Goal: Task Accomplishment & Management: Manage account settings

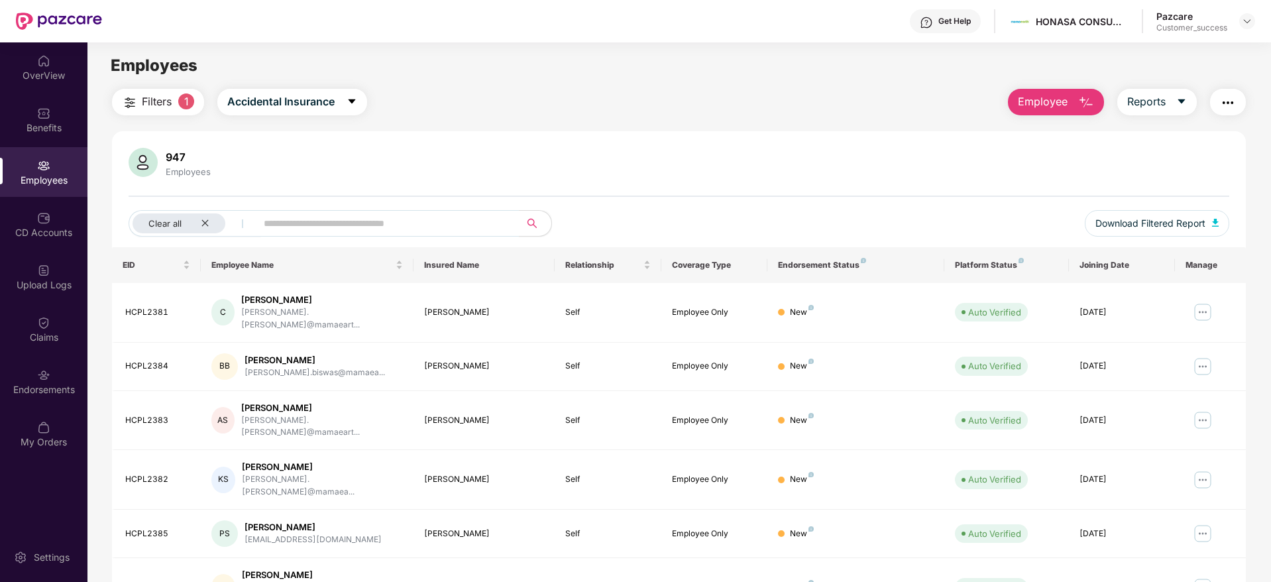
click at [1247, 21] on header "Get Help HONASA CONSUMER LIMITED Pazcare Customer_success" at bounding box center [635, 21] width 1271 height 42
click at [1247, 21] on img at bounding box center [1246, 21] width 11 height 11
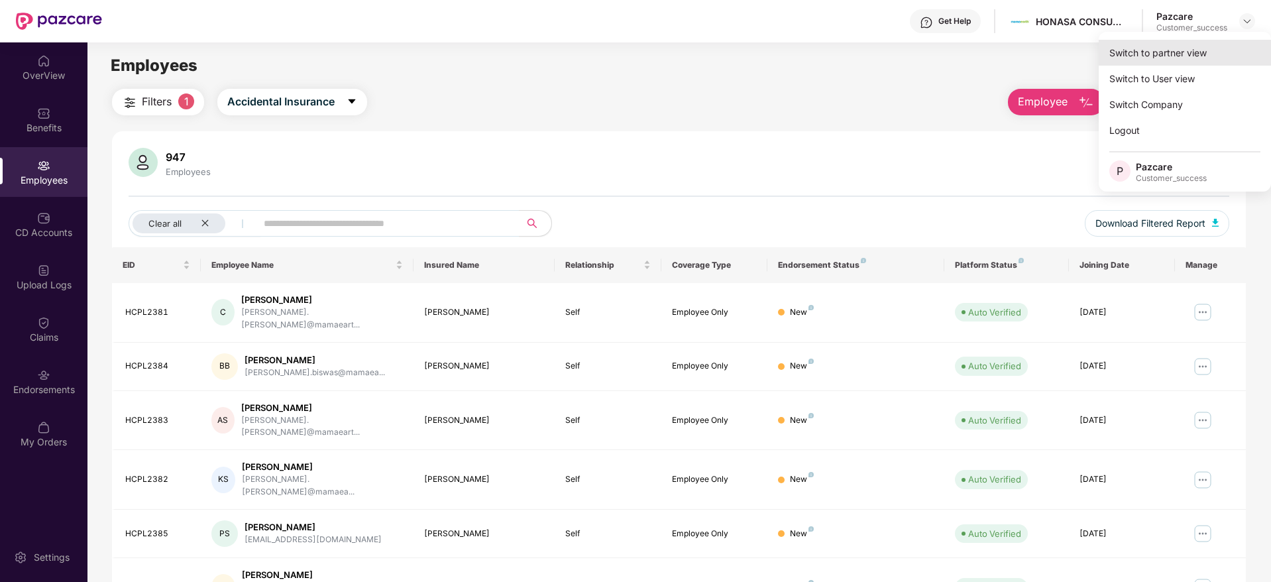
click at [1190, 48] on div "Switch to partner view" at bounding box center [1184, 53] width 172 height 26
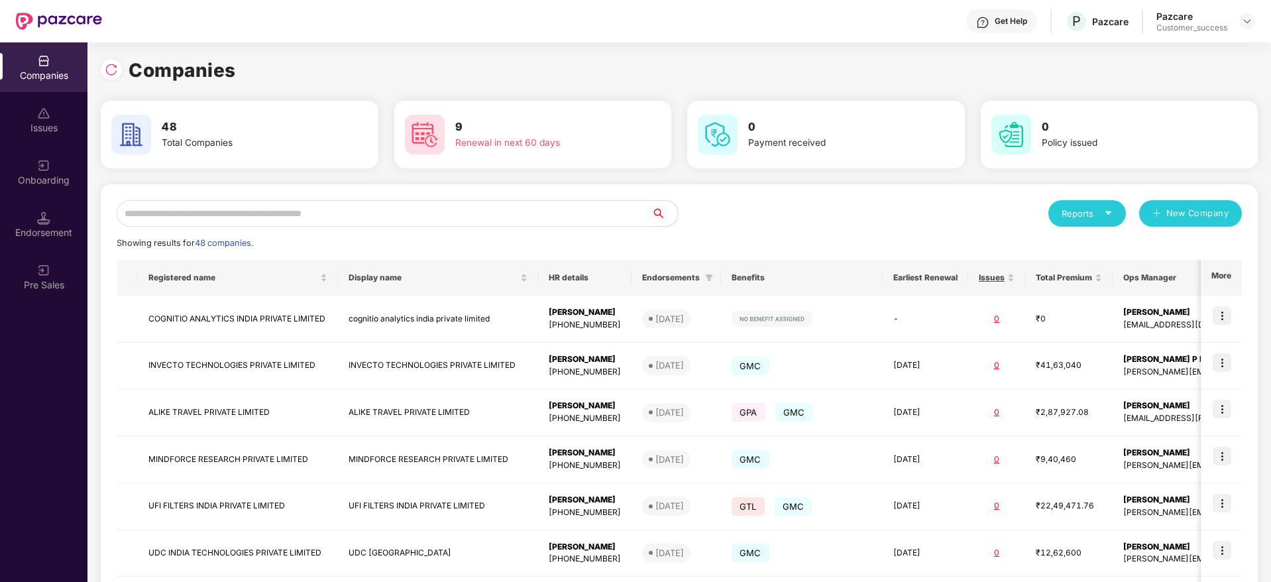
click at [505, 209] on input "text" at bounding box center [384, 213] width 535 height 26
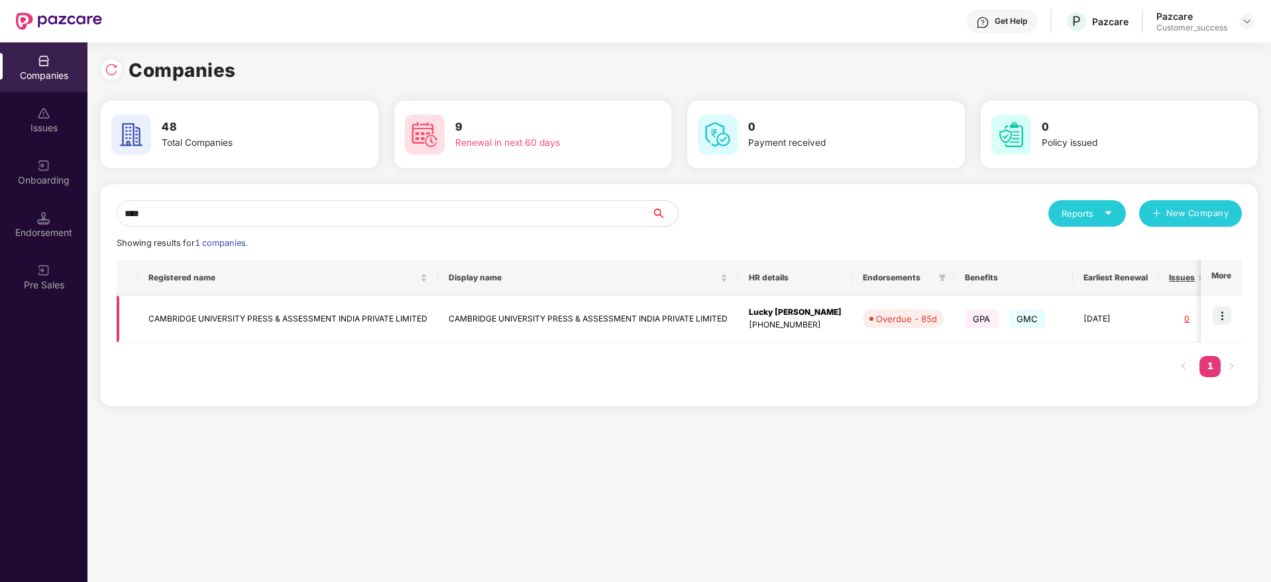
type input "****"
click at [1224, 313] on img at bounding box center [1221, 315] width 19 height 19
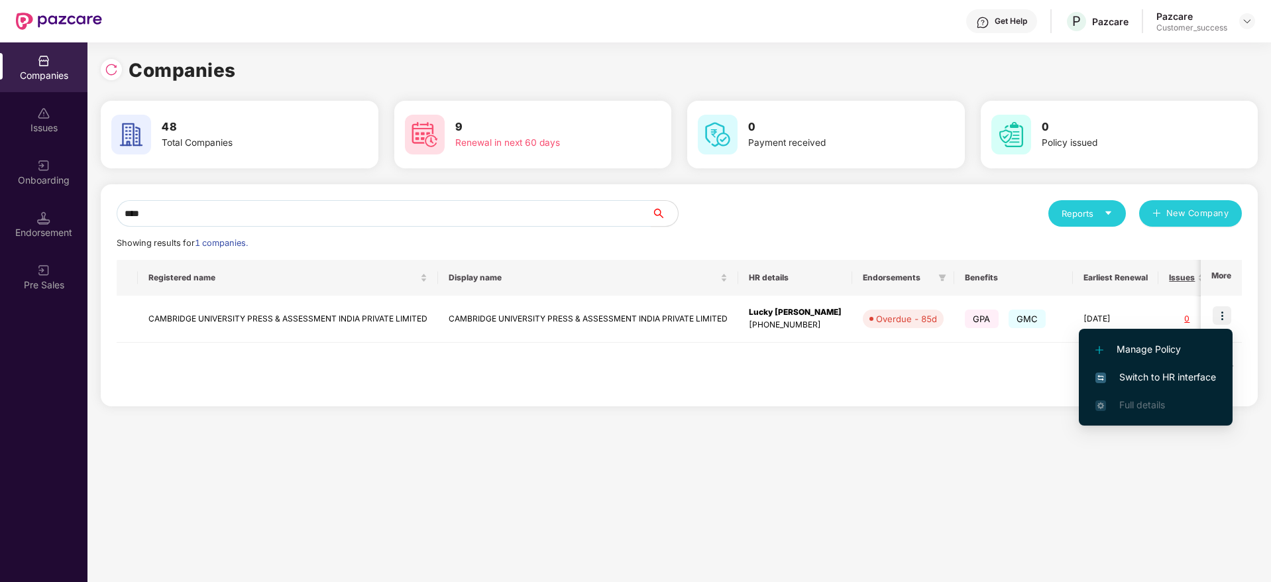
click at [1156, 384] on span "Switch to HR interface" at bounding box center [1155, 377] width 121 height 15
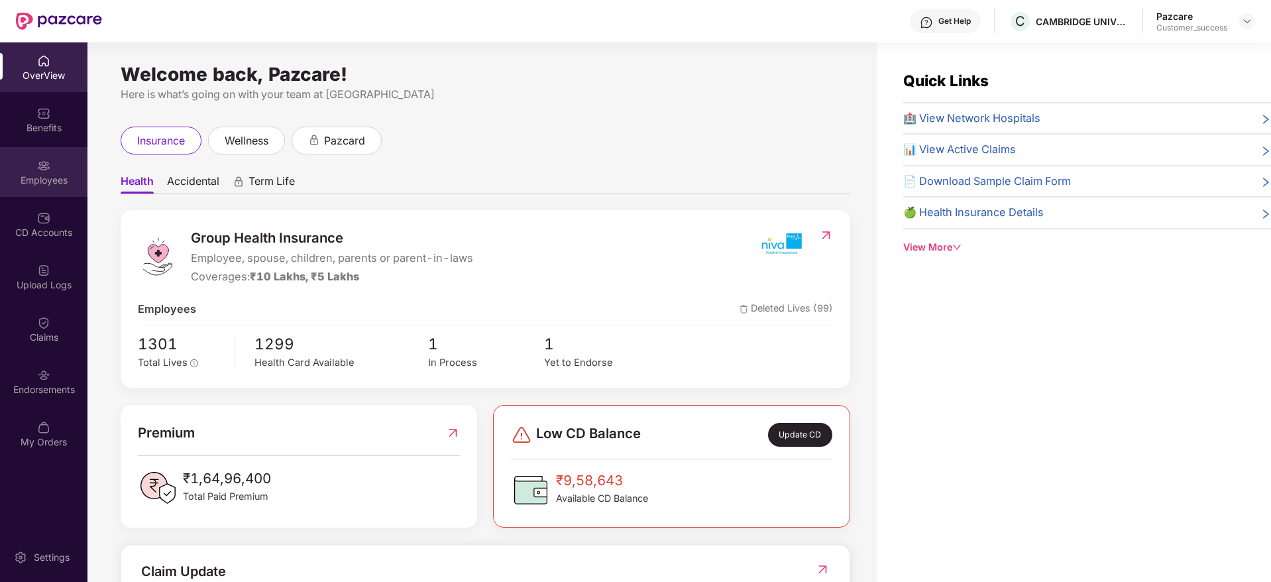
click at [41, 170] on img at bounding box center [43, 165] width 13 height 13
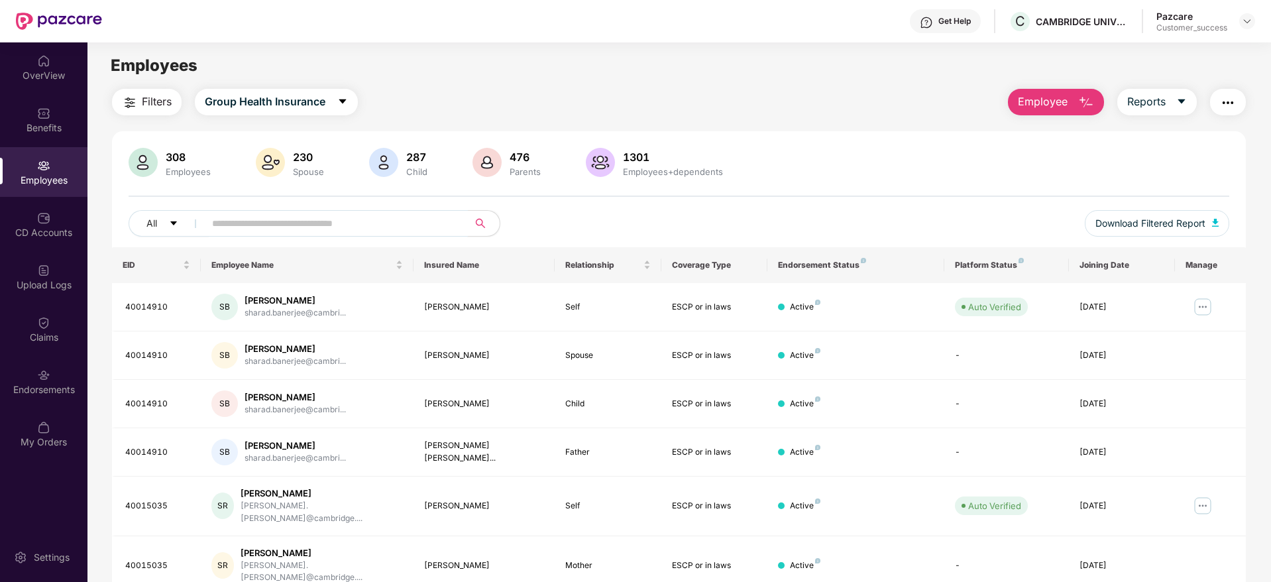
click at [244, 217] on input "text" at bounding box center [331, 223] width 238 height 20
paste input "**********"
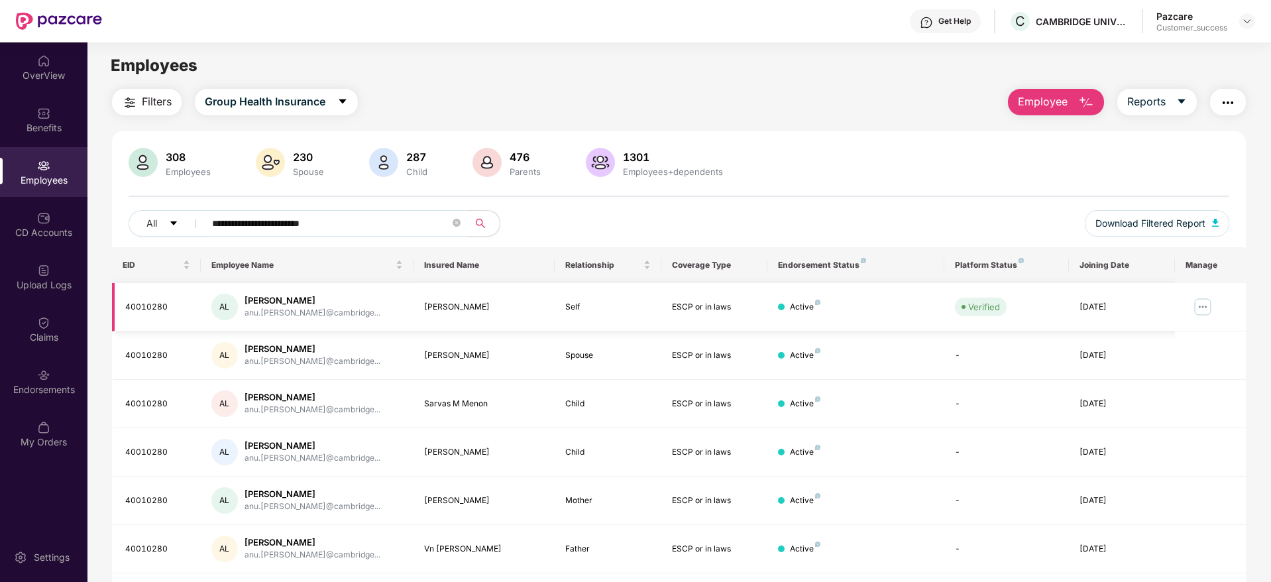
type input "**********"
click at [1197, 305] on img at bounding box center [1202, 306] width 21 height 21
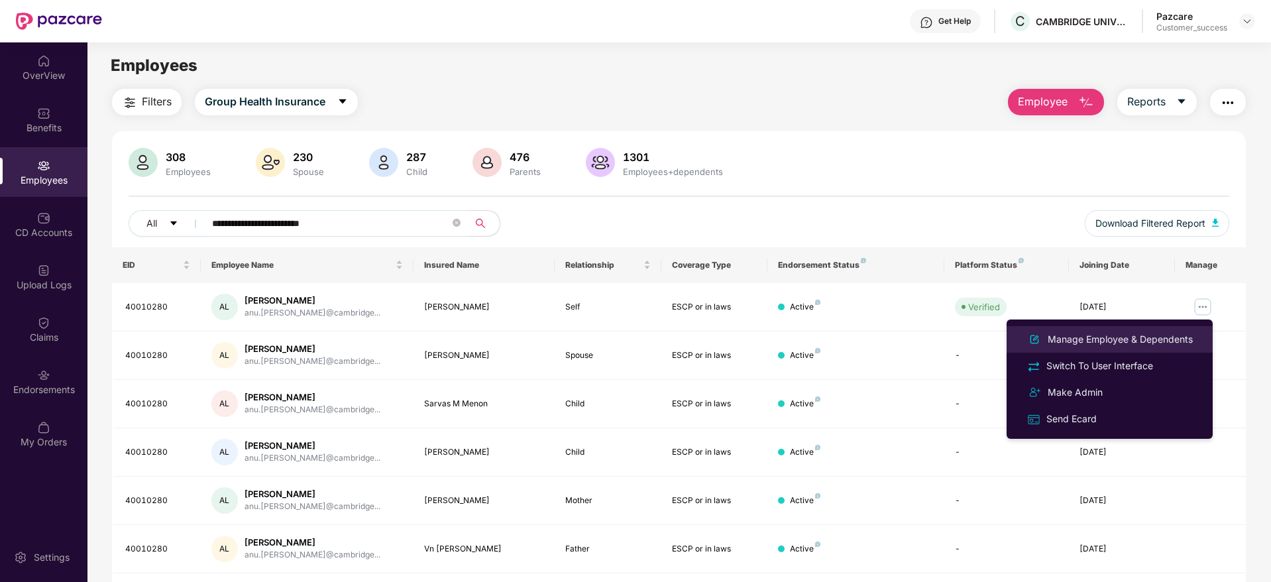
click at [1096, 336] on div "Manage Employee & Dependents" at bounding box center [1120, 339] width 150 height 15
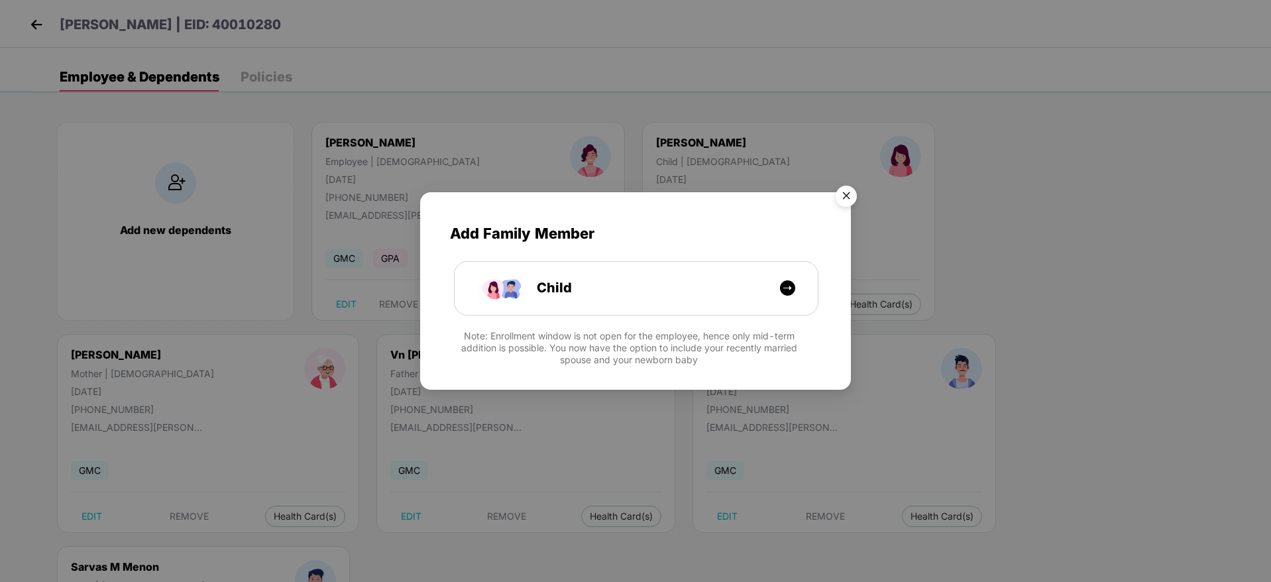
click at [847, 203] on img "Close" at bounding box center [845, 198] width 37 height 37
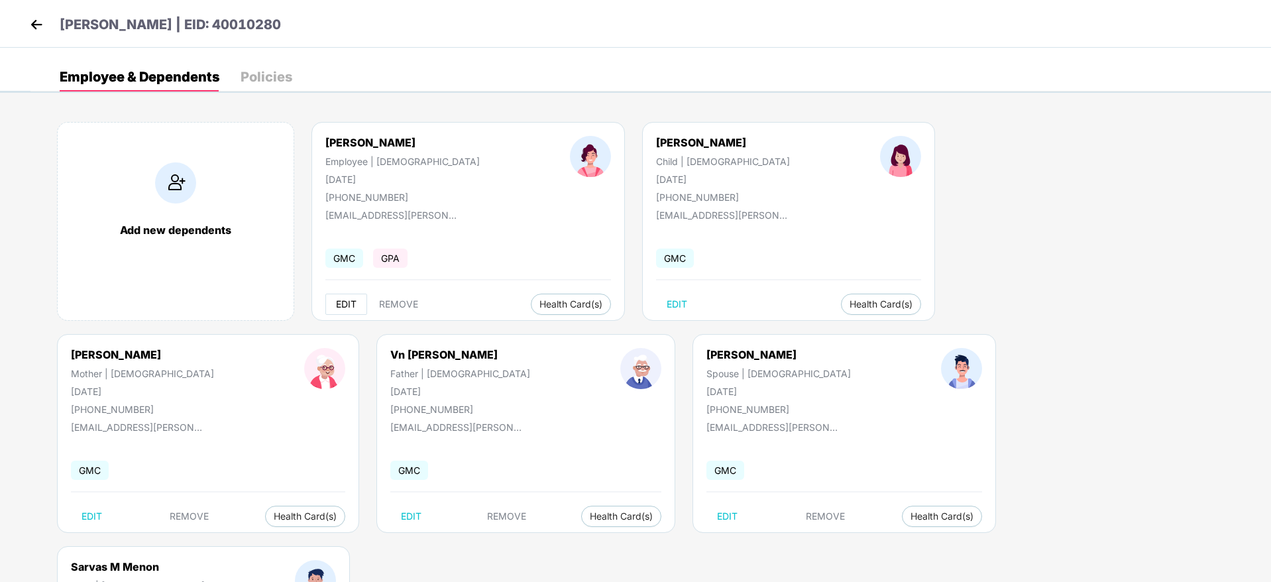
click at [343, 301] on span "EDIT" at bounding box center [346, 304] width 21 height 11
select select "******"
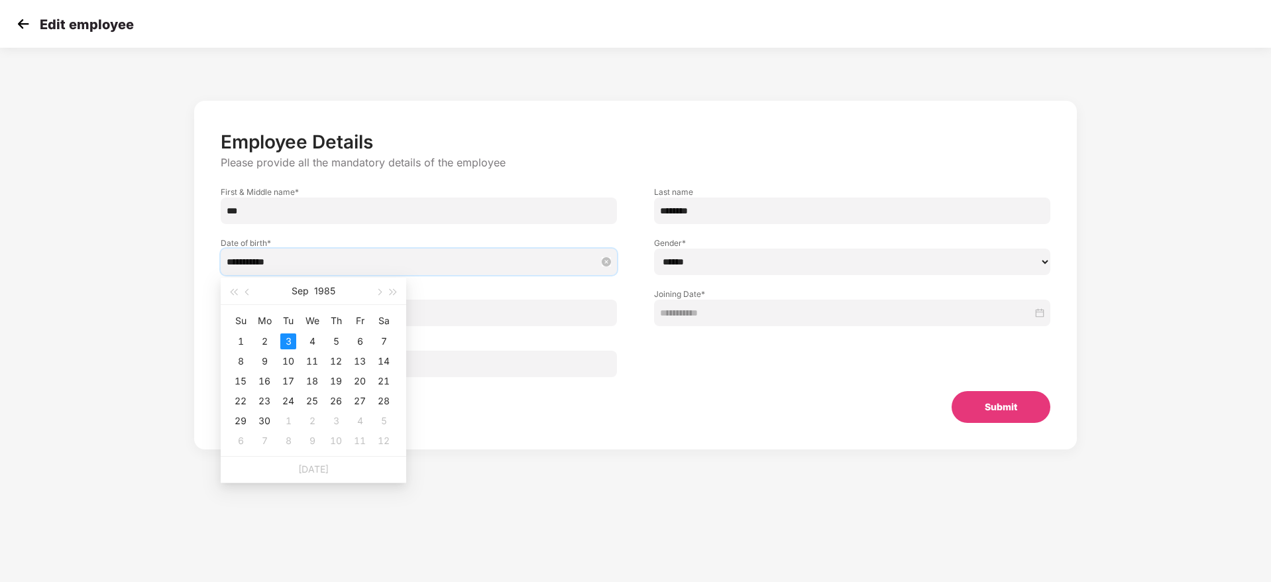
click at [317, 265] on input "**********" at bounding box center [412, 261] width 371 height 15
click at [244, 291] on button "button" at bounding box center [247, 291] width 15 height 26
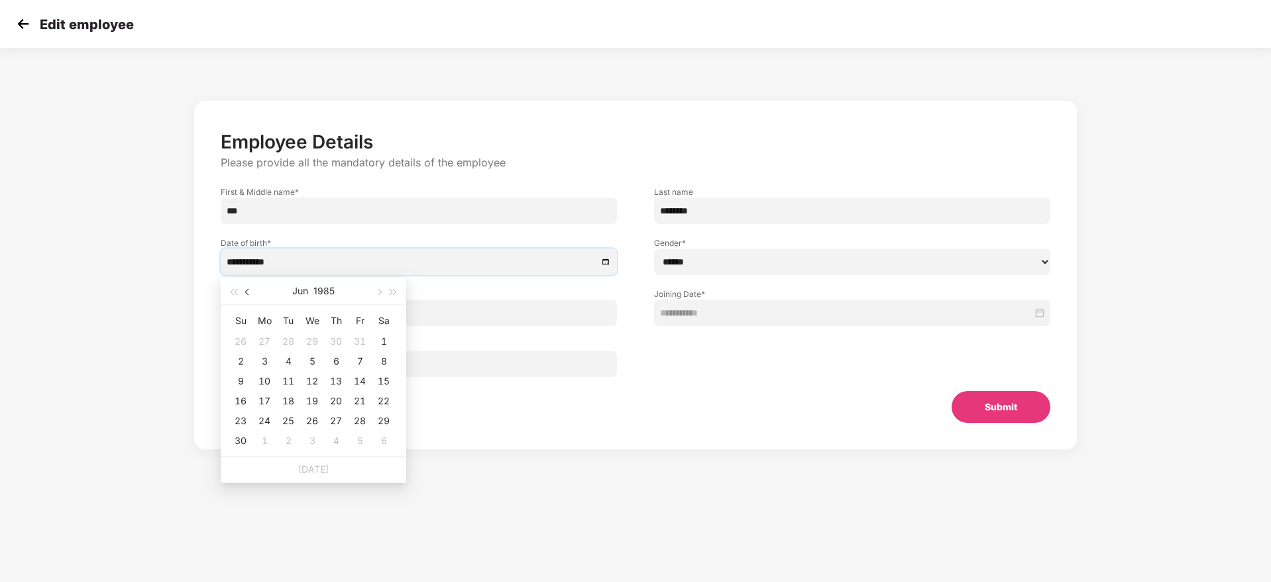
click at [244, 291] on button "button" at bounding box center [247, 291] width 15 height 26
type input "**********"
click at [388, 362] on div "9" at bounding box center [384, 361] width 16 height 16
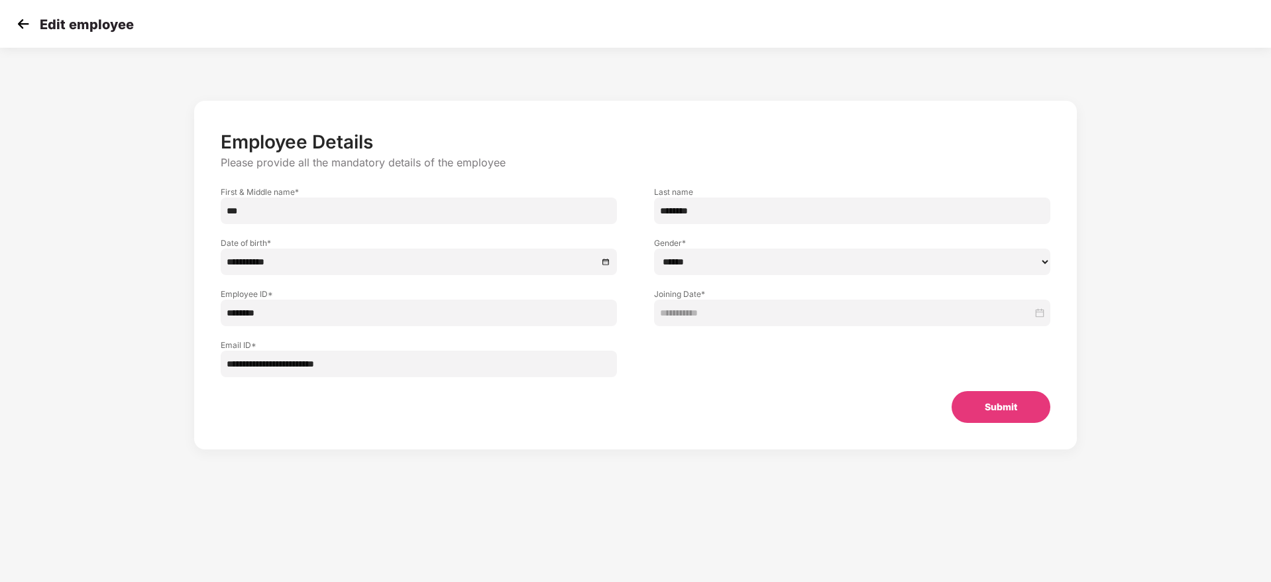
click at [1004, 410] on button "Submit" at bounding box center [1000, 407] width 99 height 32
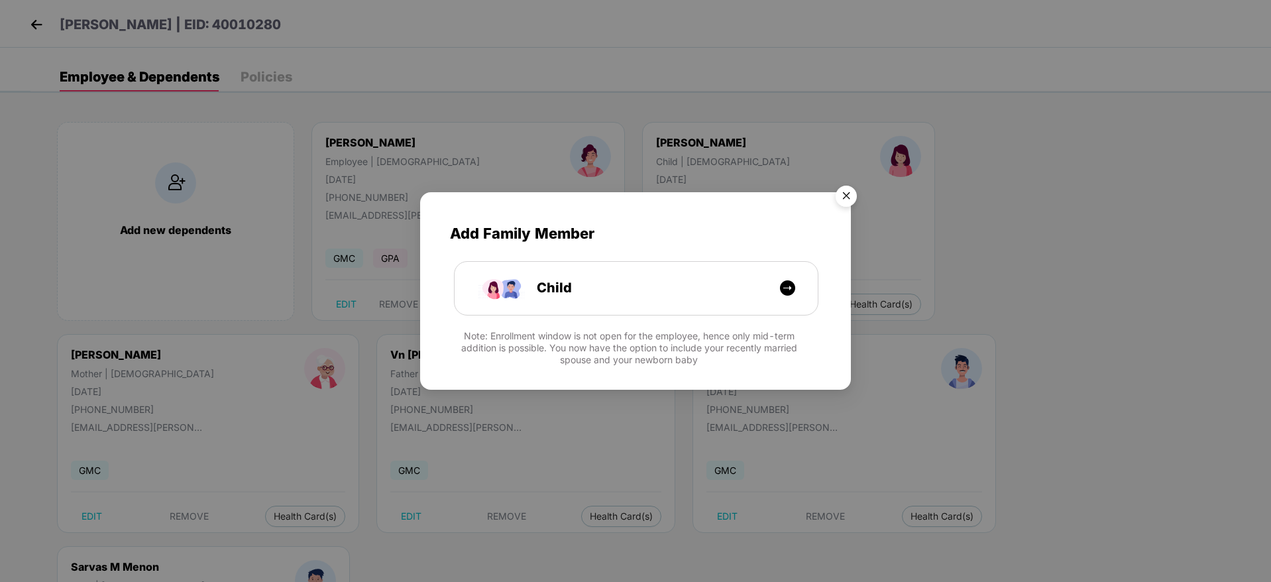
click at [851, 196] on img "Close" at bounding box center [845, 198] width 37 height 37
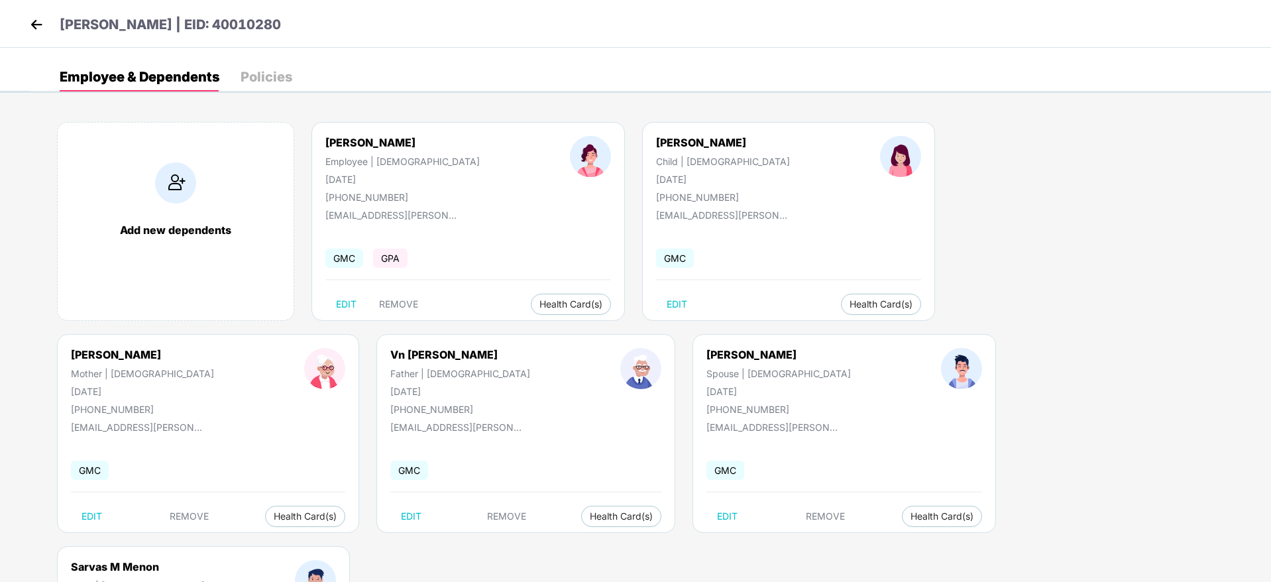
click at [45, 25] on img at bounding box center [36, 25] width 20 height 20
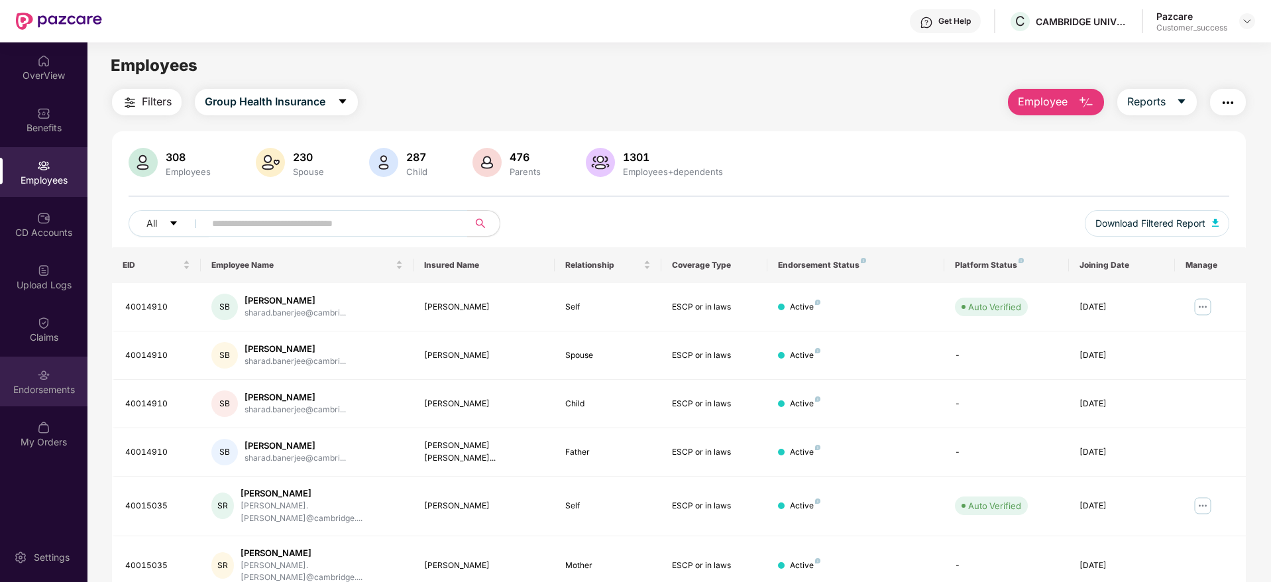
click at [46, 375] on img at bounding box center [43, 374] width 13 height 13
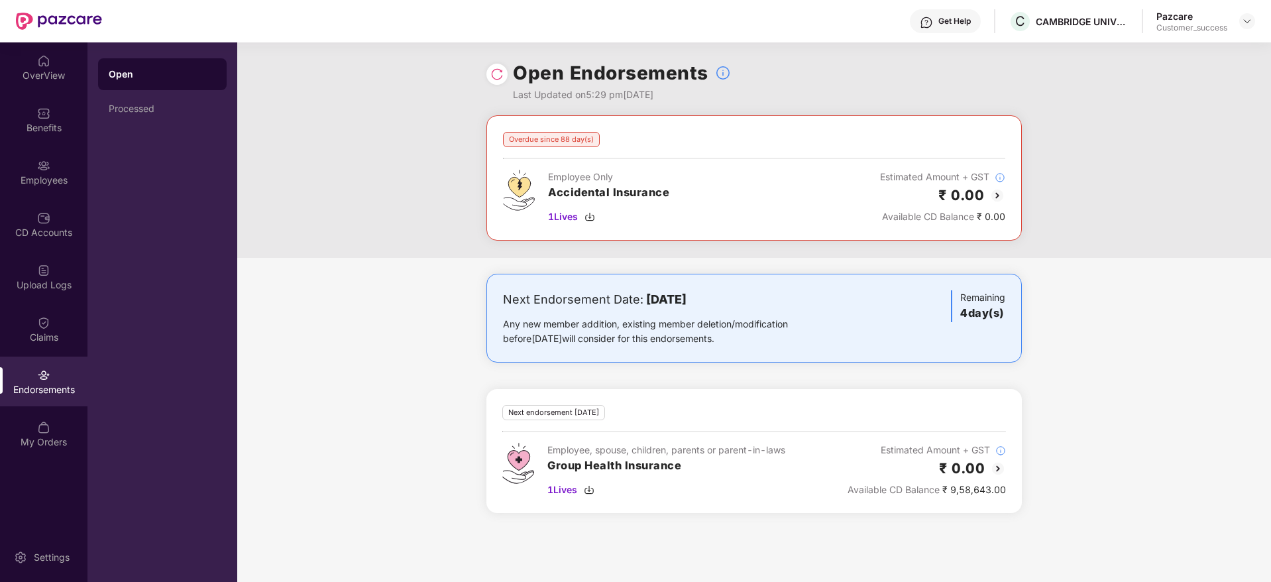
click at [496, 75] on img at bounding box center [496, 74] width 13 height 13
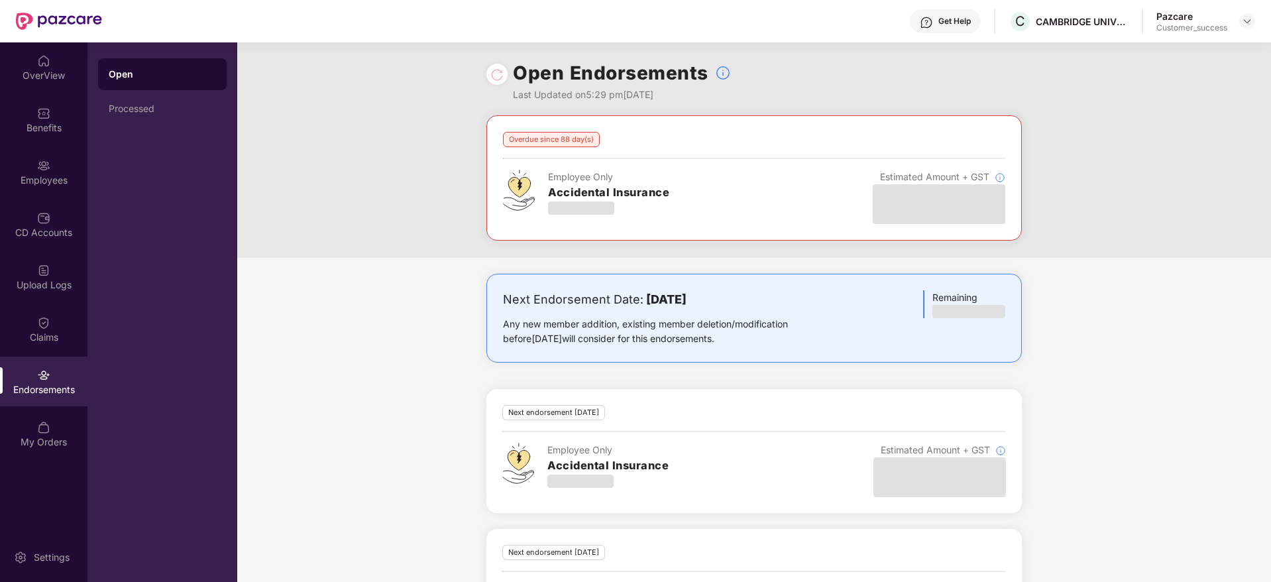
click at [1226, 356] on div "Next Endorsement Date: [DATE] Any new member addition, existing member deletion…" at bounding box center [753, 471] width 1033 height 395
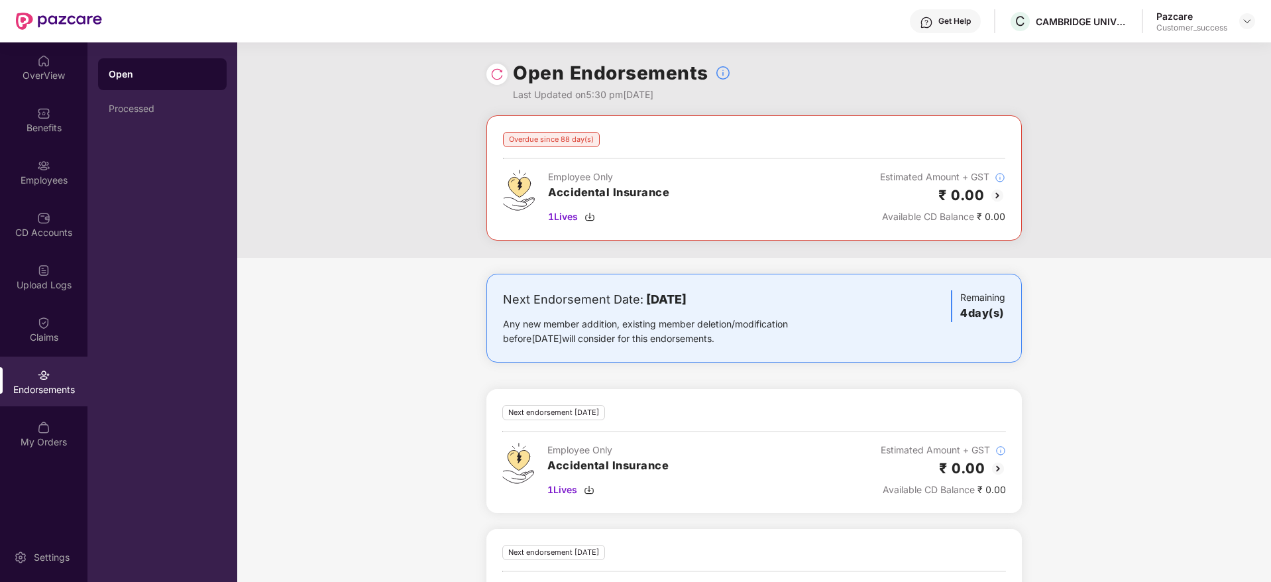
click at [1245, 199] on div "Overdue since 88 day(s) Employee Only Accidental Insurance 1 Lives Estimated Am…" at bounding box center [753, 186] width 1033 height 142
click at [984, 195] on div "₹ 0.00" at bounding box center [942, 195] width 125 height 22
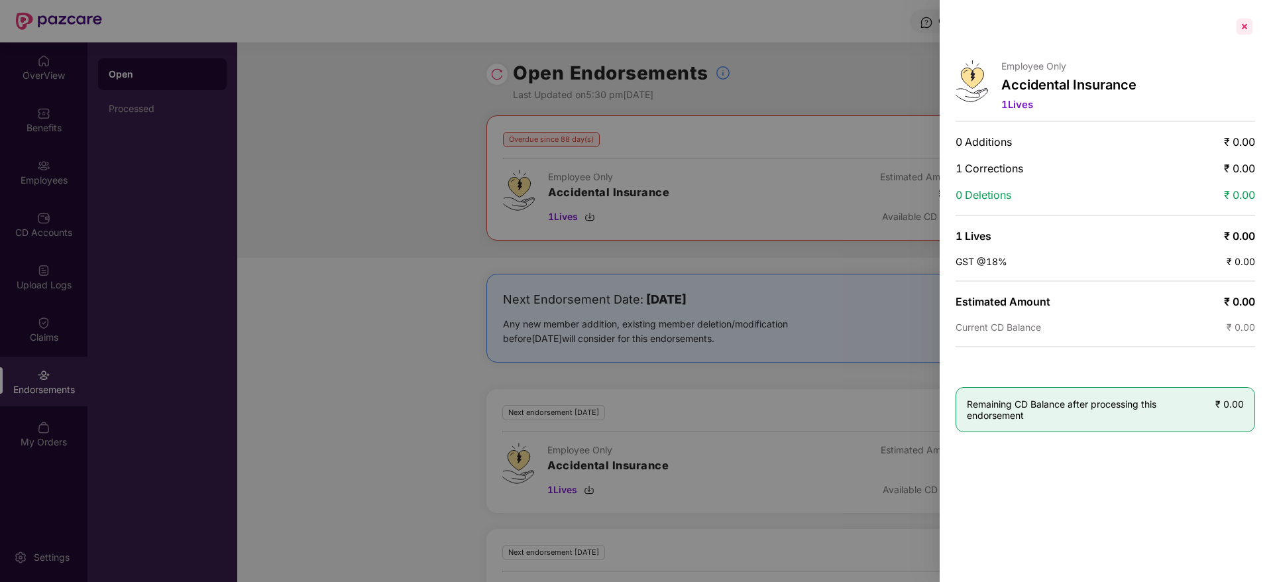
click at [1249, 27] on div at bounding box center [1243, 26] width 21 height 21
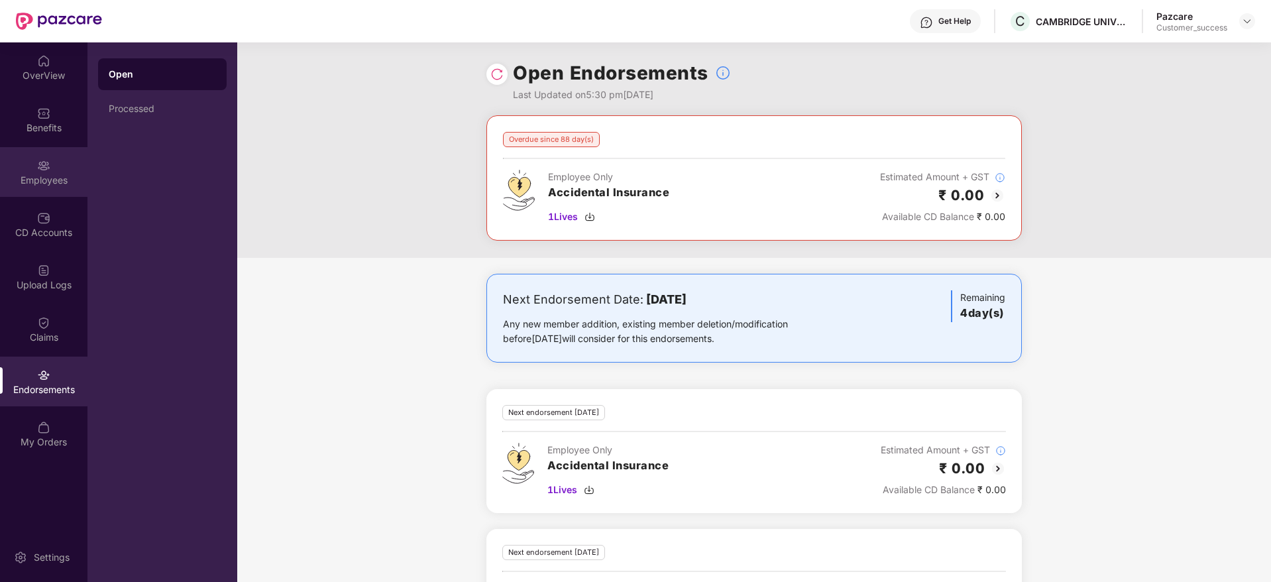
click at [41, 185] on div "Employees" at bounding box center [43, 180] width 87 height 13
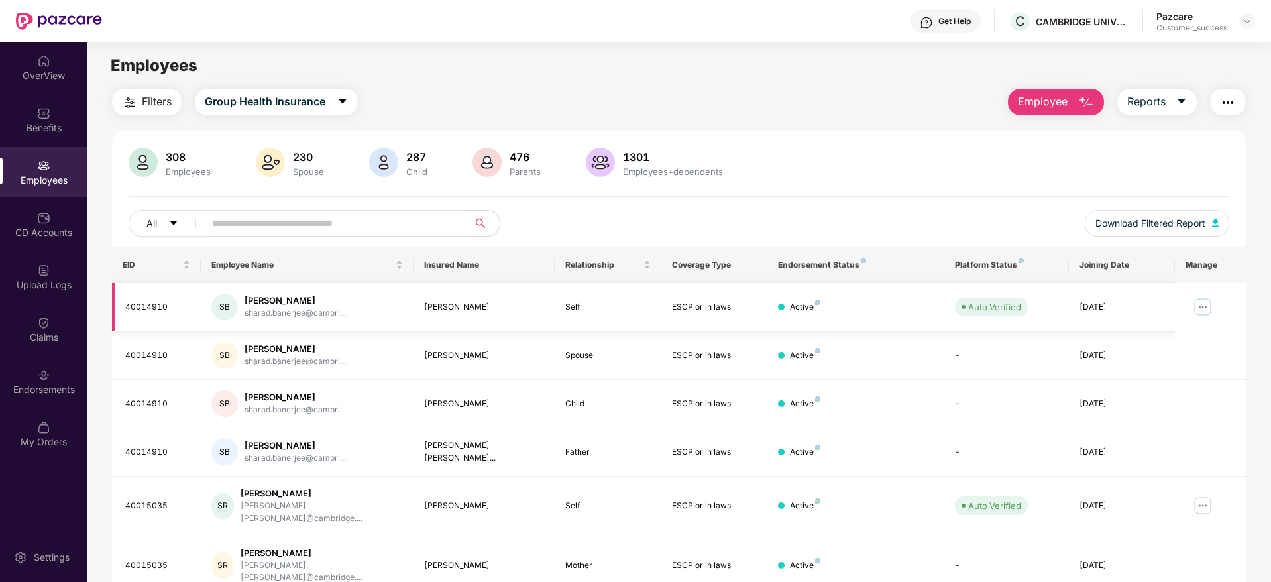
click at [1201, 309] on img at bounding box center [1202, 306] width 21 height 21
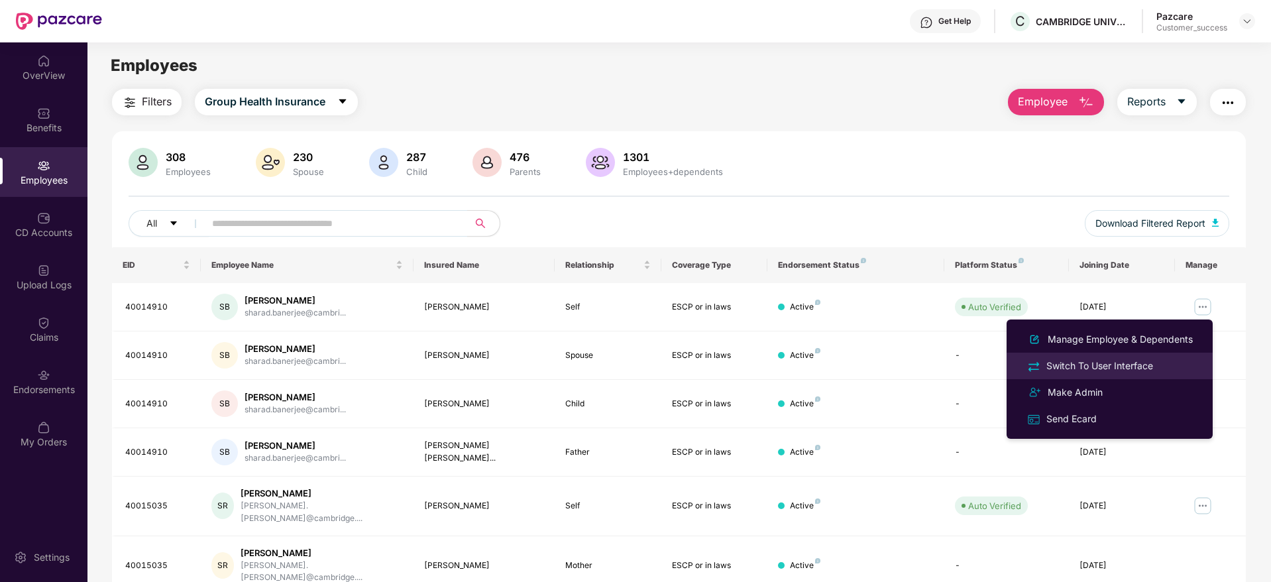
click at [1096, 368] on div "Switch To User Interface" at bounding box center [1099, 365] width 112 height 15
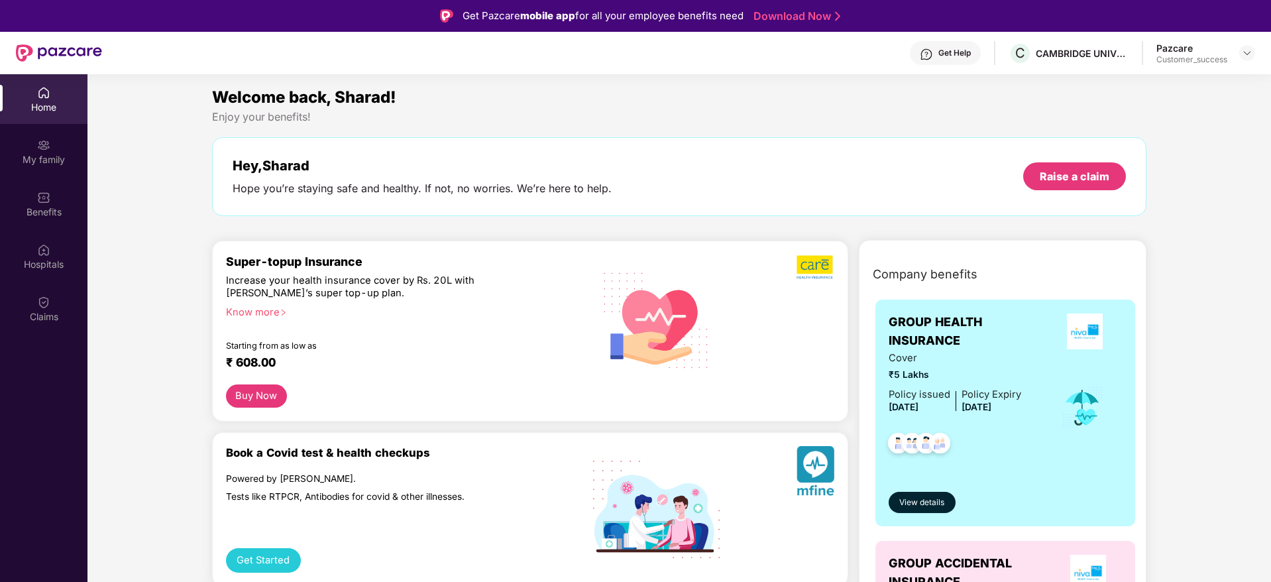
click at [42, 260] on div "Hospitals" at bounding box center [43, 264] width 87 height 13
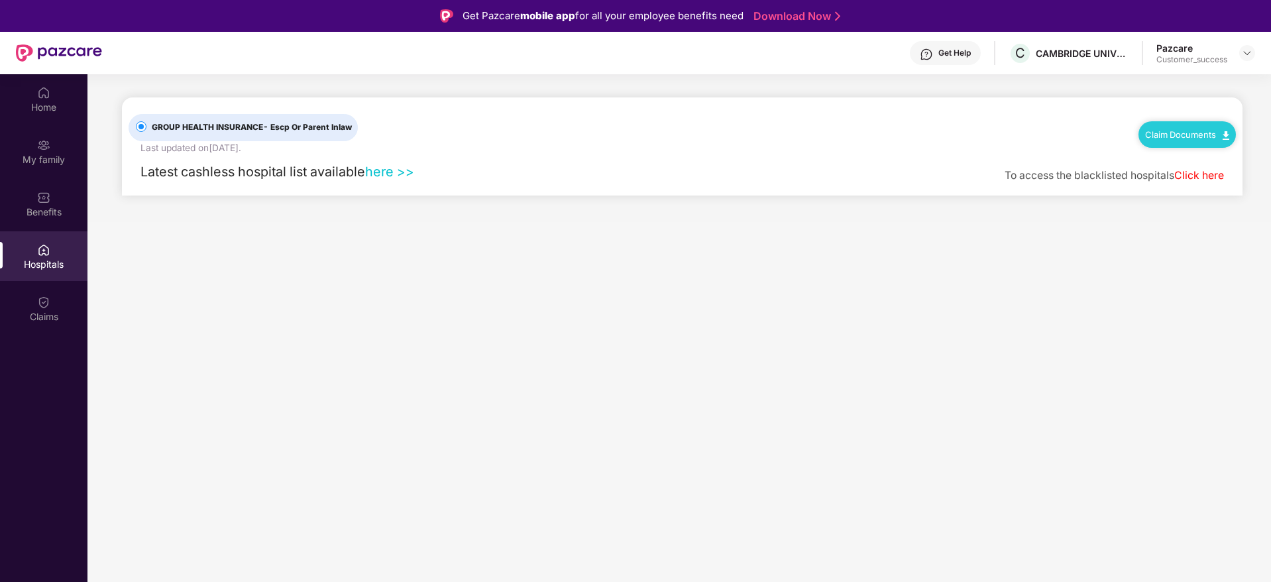
click at [1210, 172] on link "Click here" at bounding box center [1199, 175] width 50 height 13
click at [409, 170] on link "here >>" at bounding box center [389, 172] width 49 height 16
click at [1249, 56] on img at bounding box center [1246, 53] width 11 height 11
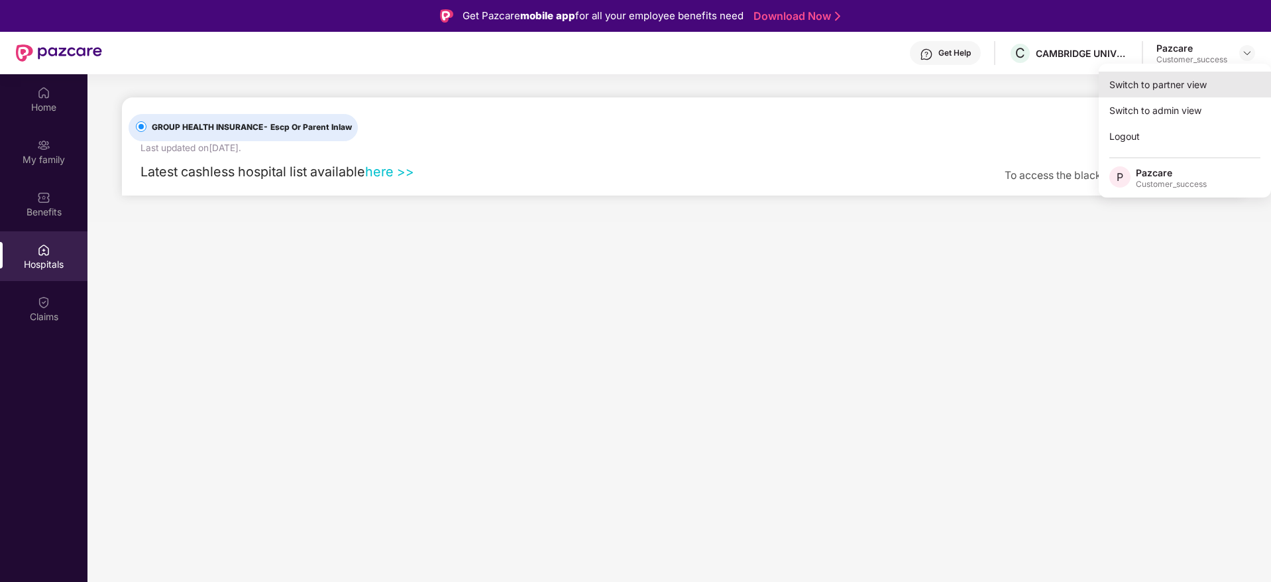
click at [1180, 89] on div "Switch to partner view" at bounding box center [1184, 85] width 172 height 26
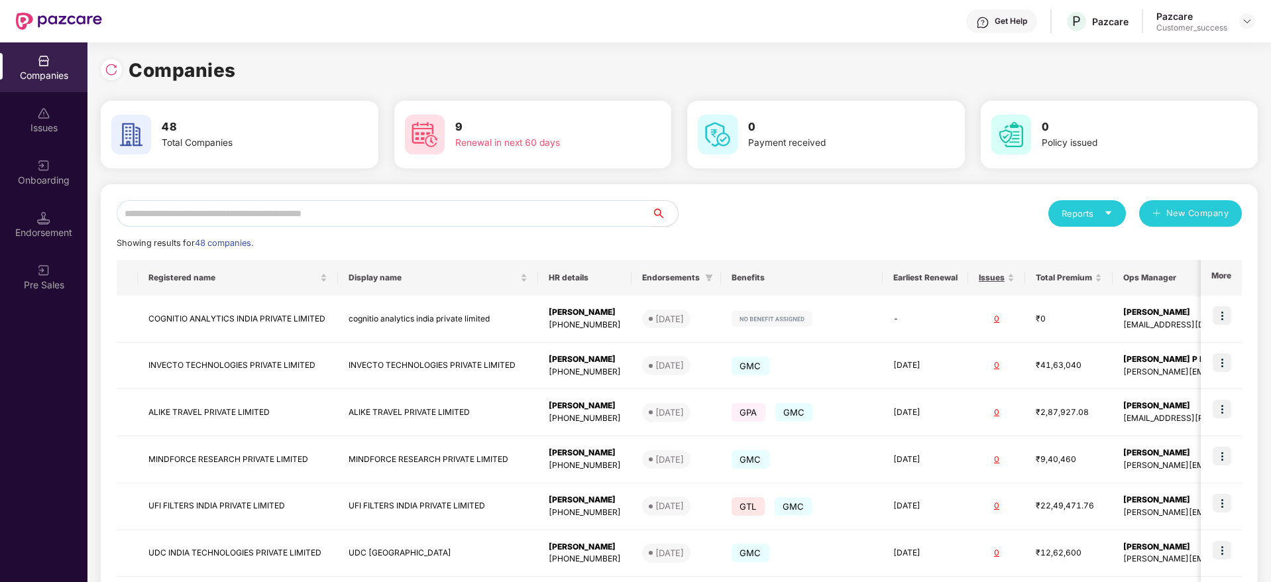
click at [374, 213] on input "text" at bounding box center [384, 213] width 535 height 26
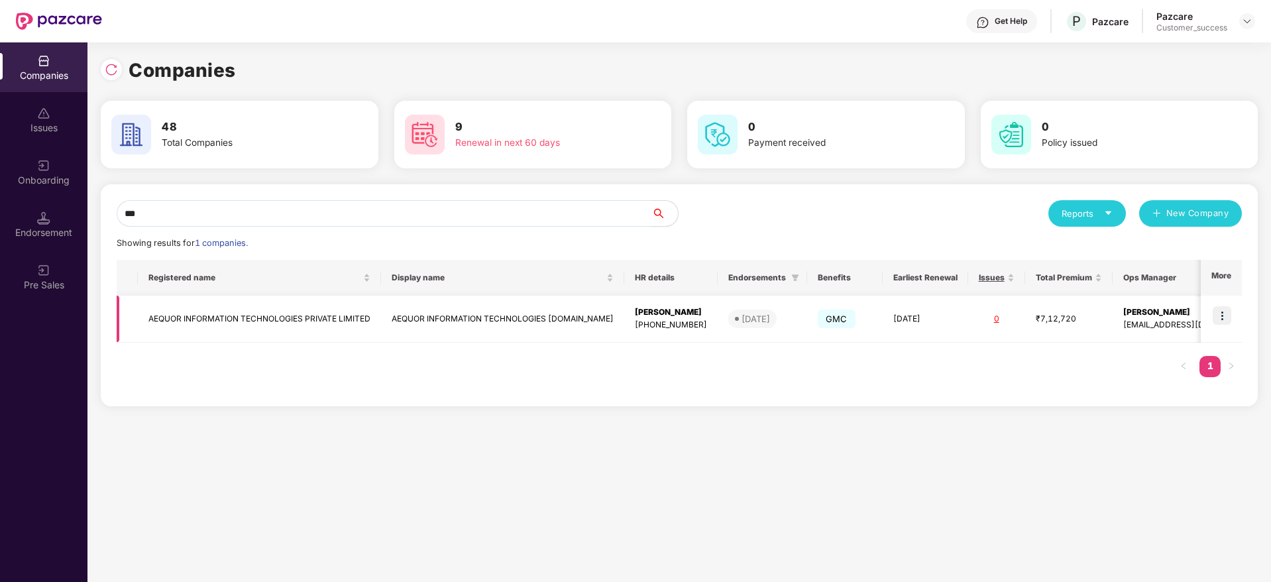
type input "***"
click at [1230, 319] on img at bounding box center [1221, 315] width 19 height 19
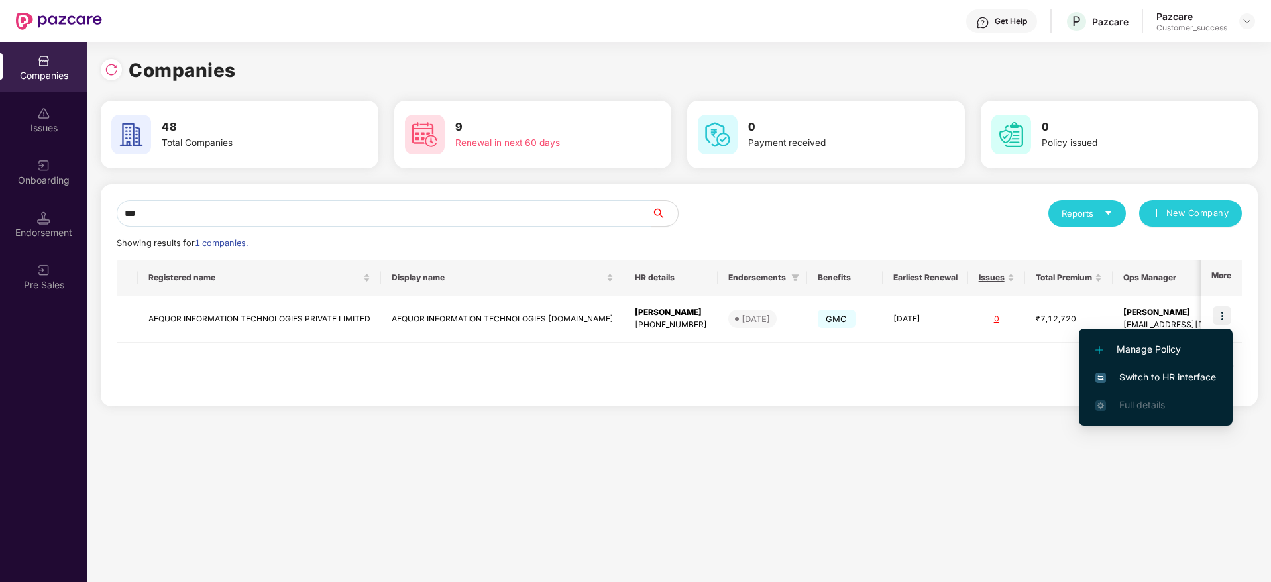
click at [1175, 373] on span "Switch to HR interface" at bounding box center [1155, 377] width 121 height 15
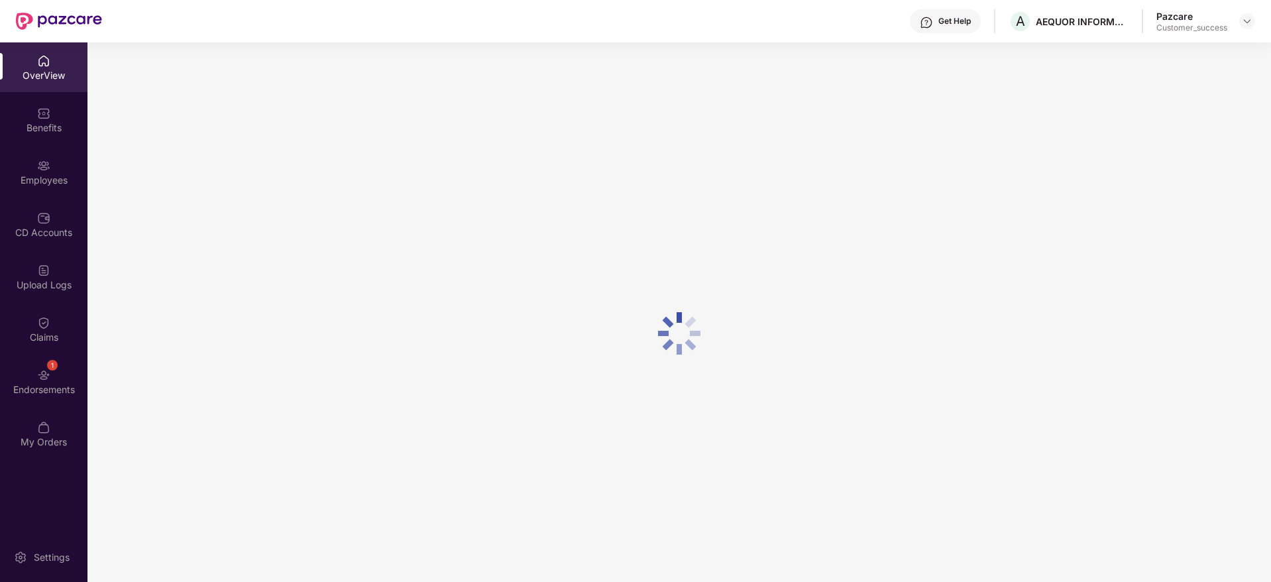
click at [60, 130] on div "Benefits" at bounding box center [43, 127] width 87 height 13
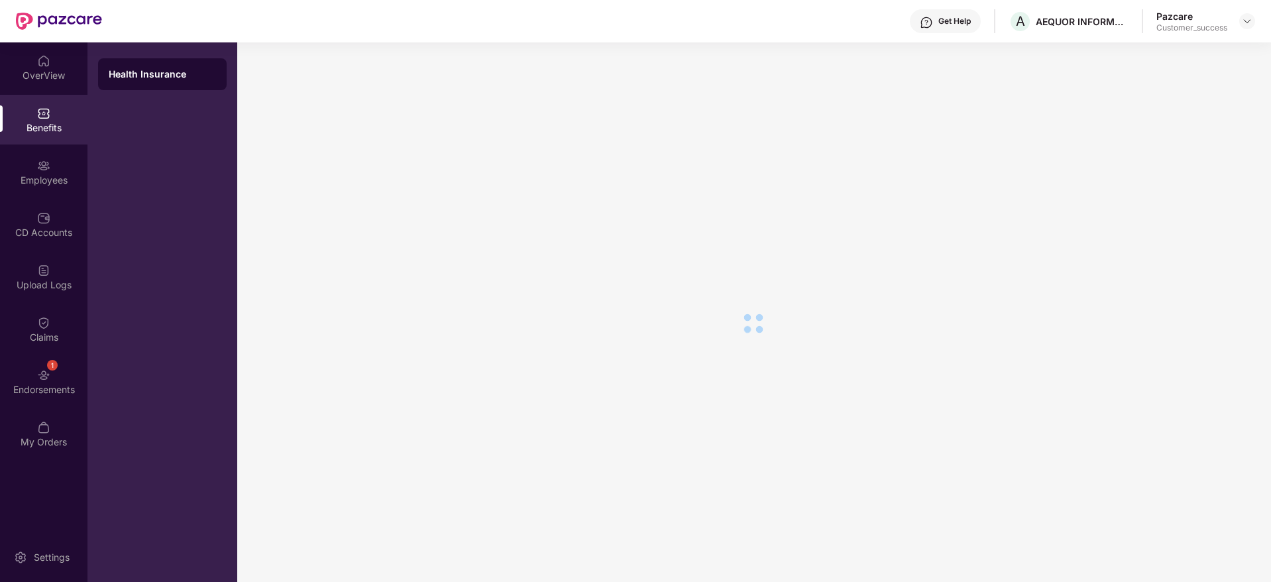
click at [45, 170] on img at bounding box center [43, 165] width 13 height 13
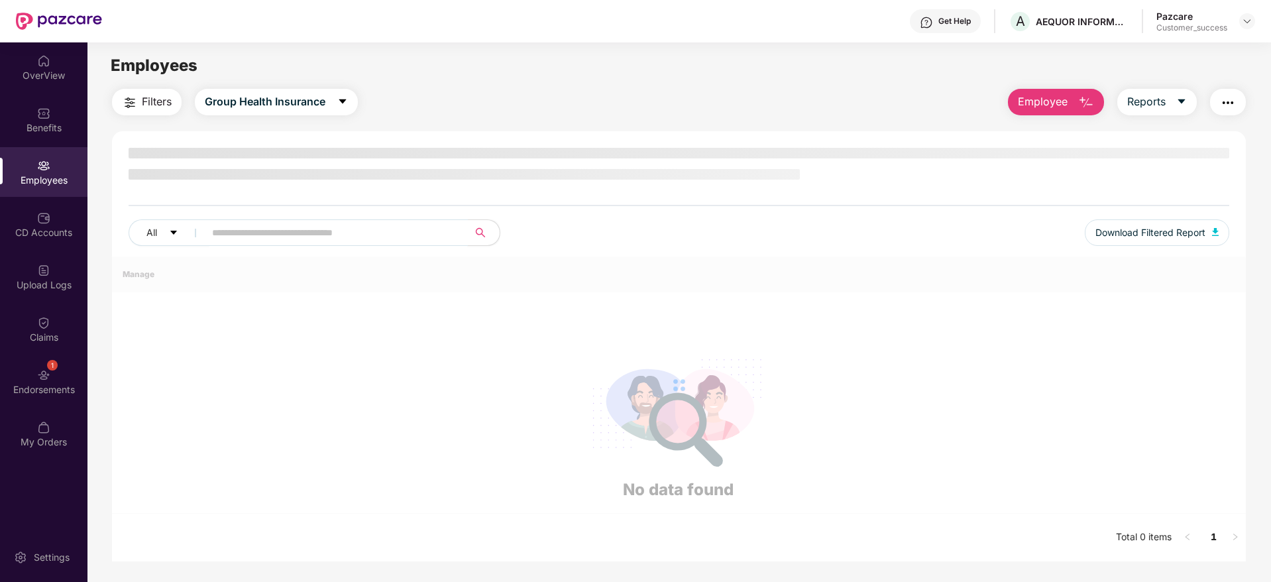
click at [286, 227] on input "text" at bounding box center [331, 233] width 238 height 20
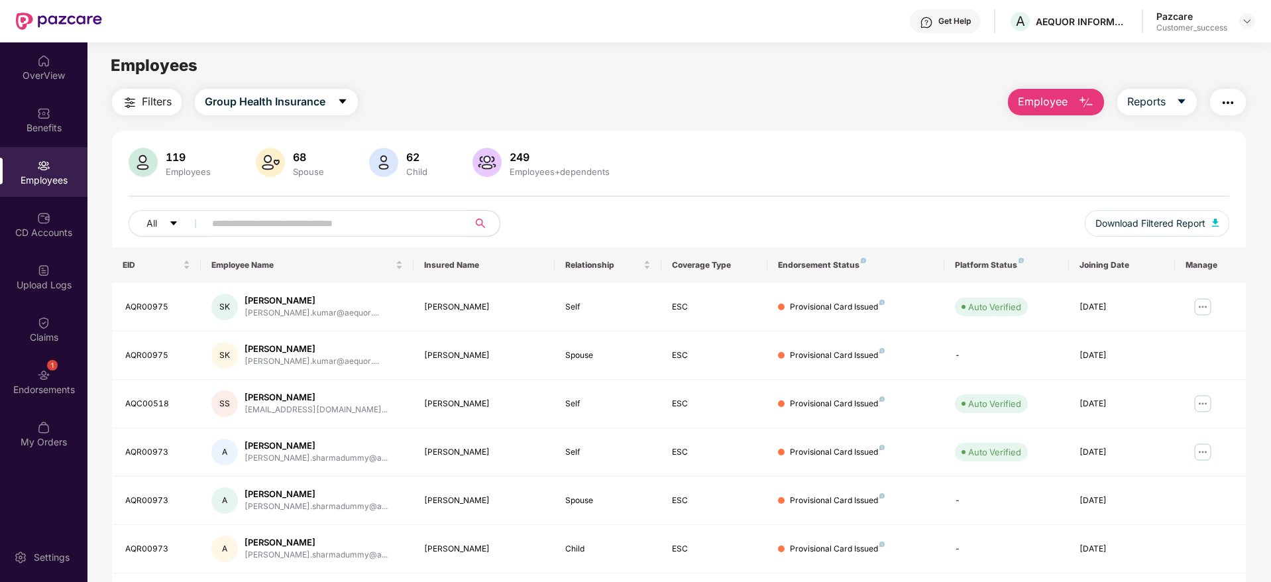
click at [286, 227] on input "text" at bounding box center [331, 223] width 238 height 20
paste input "**********"
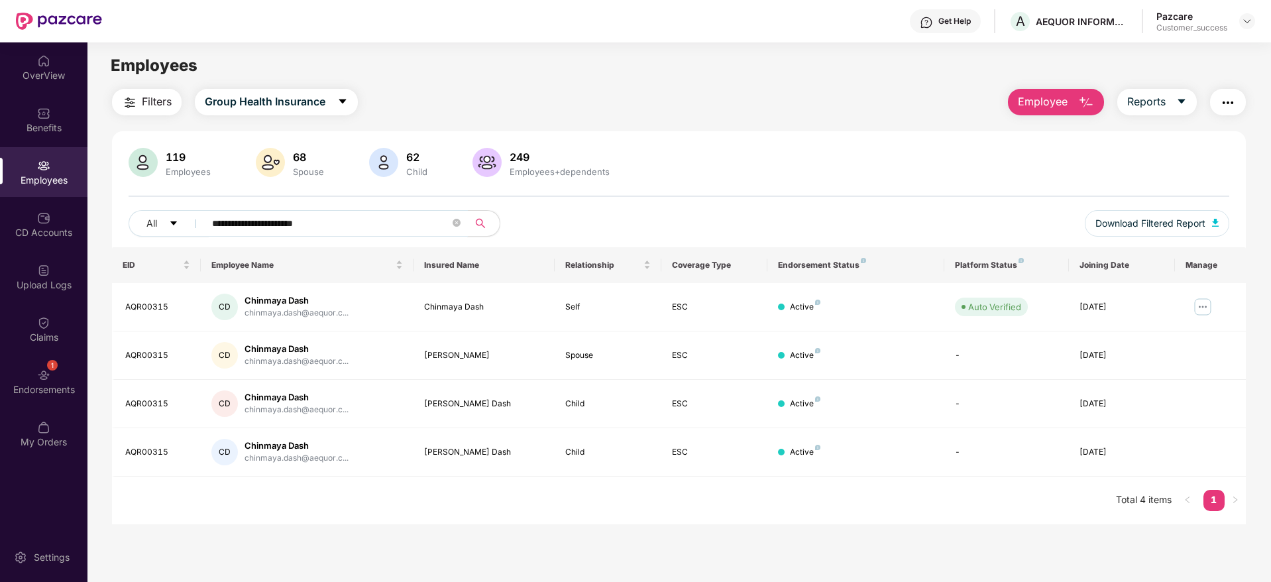
type input "**********"
click at [1200, 306] on img at bounding box center [1202, 306] width 21 height 21
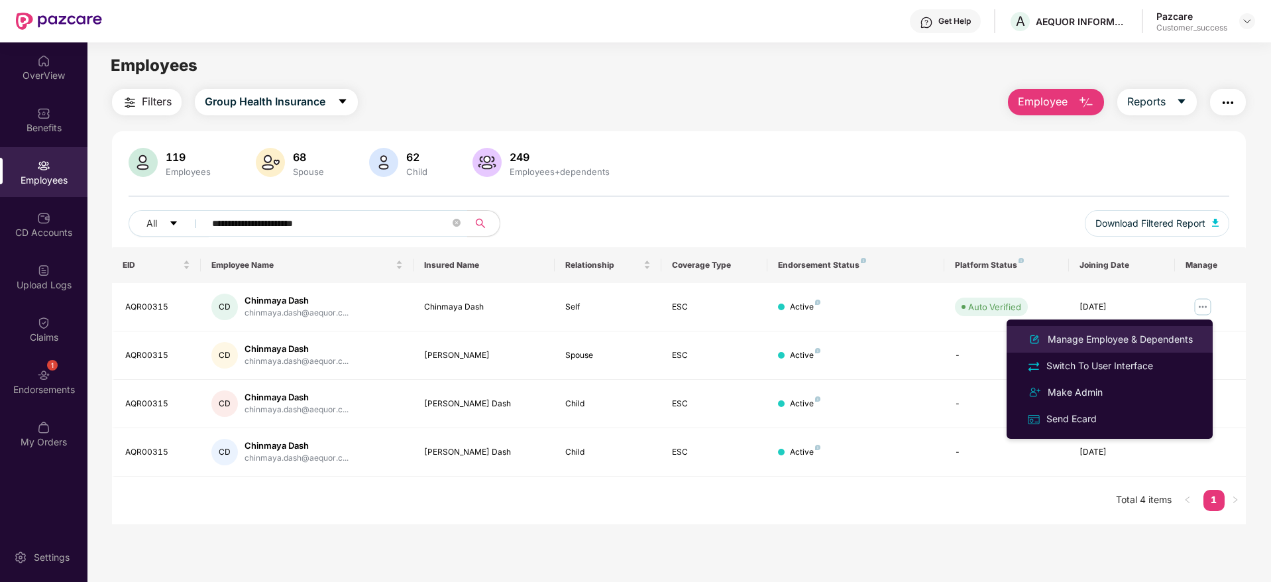
click at [1103, 335] on div "Manage Employee & Dependents" at bounding box center [1120, 339] width 150 height 15
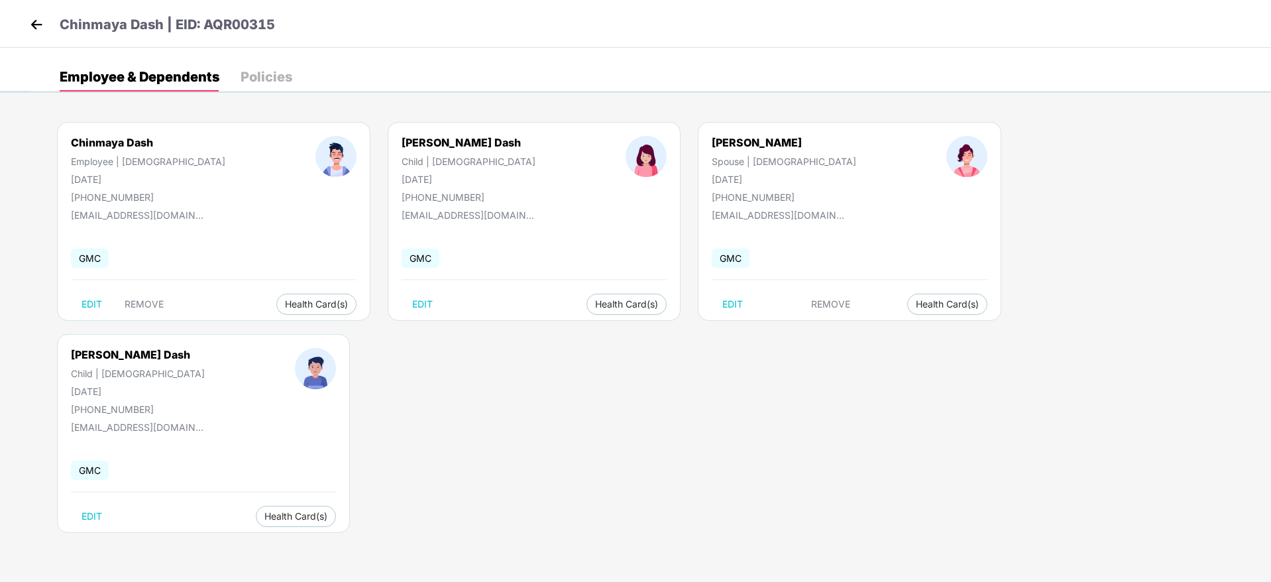
click at [35, 25] on img at bounding box center [36, 25] width 20 height 20
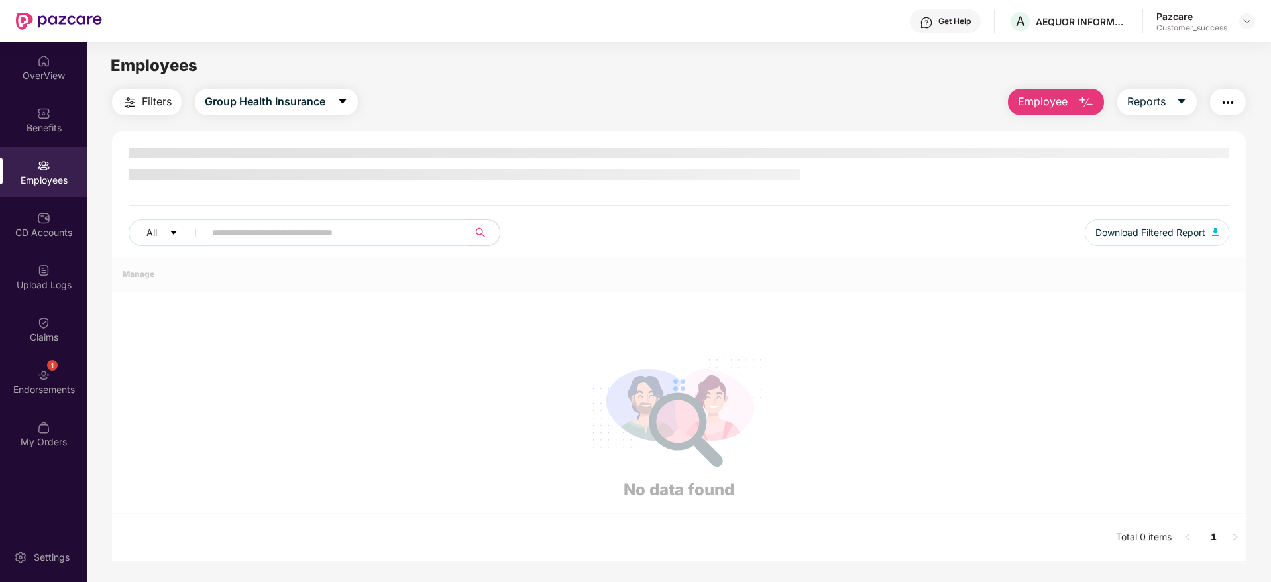
click at [374, 236] on input "text" at bounding box center [331, 233] width 238 height 20
paste input "********"
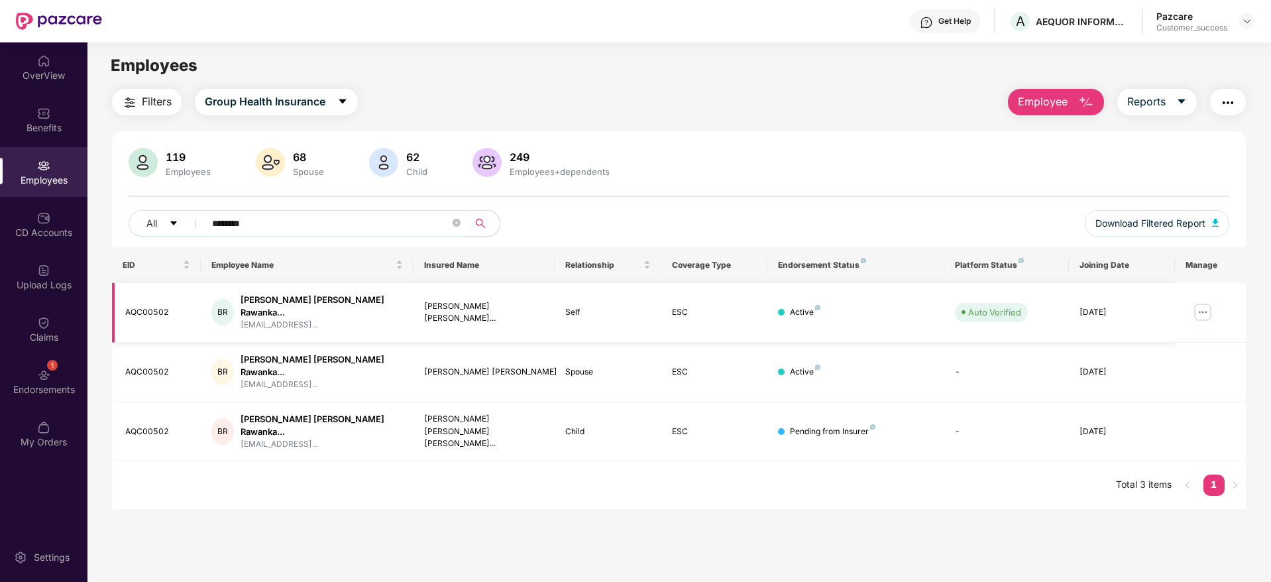
type input "********"
click at [1196, 307] on img at bounding box center [1202, 311] width 21 height 21
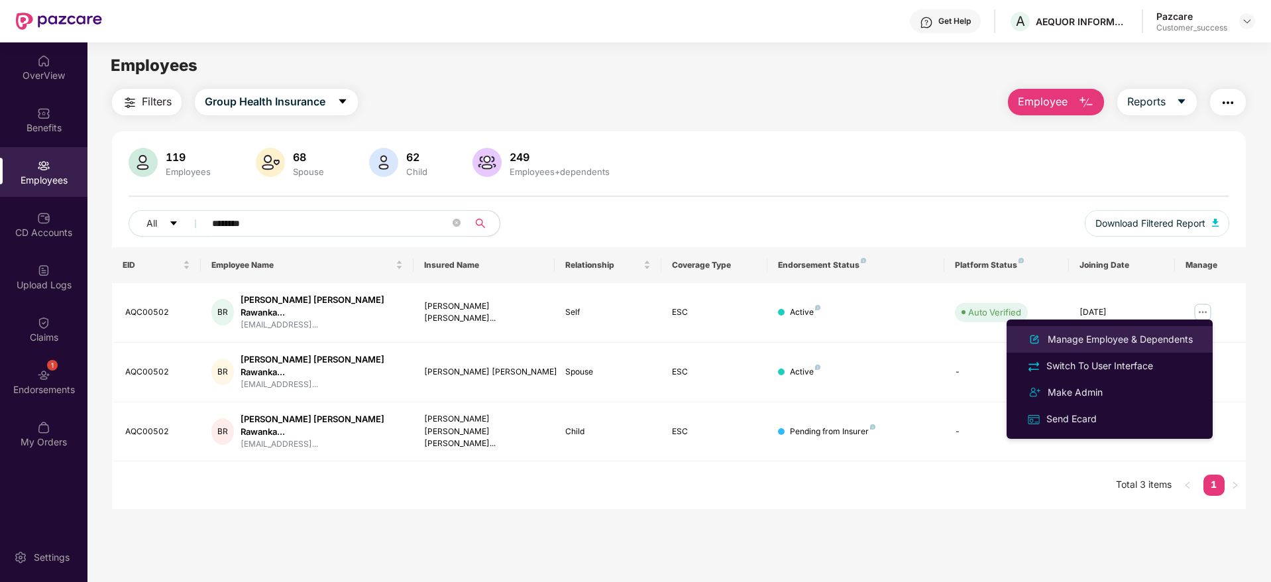
click at [1076, 335] on div "Manage Employee & Dependents" at bounding box center [1120, 339] width 150 height 15
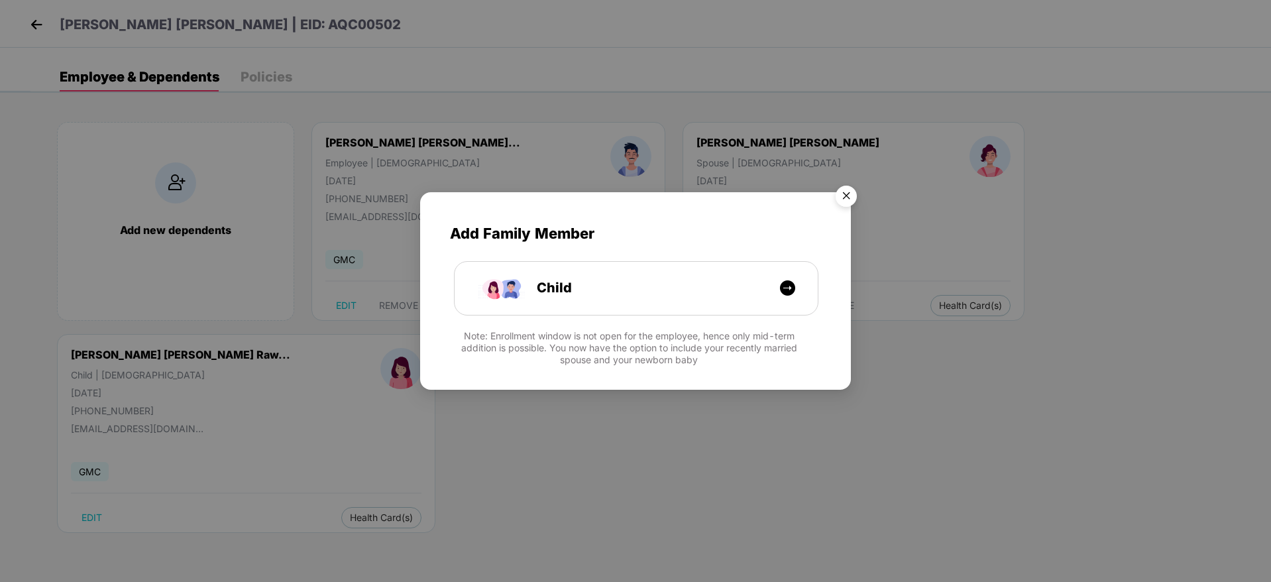
click at [853, 185] on img "Close" at bounding box center [845, 198] width 37 height 37
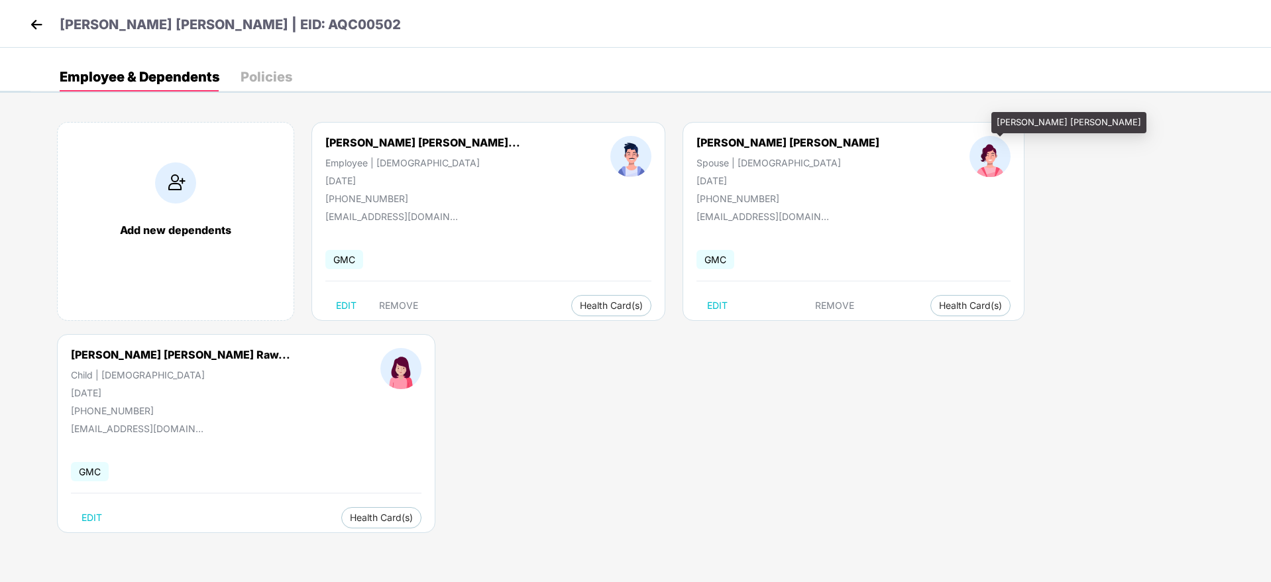
click at [290, 348] on div "[PERSON_NAME] [PERSON_NAME] Raw..." at bounding box center [180, 354] width 219 height 13
